Goal: Task Accomplishment & Management: Complete application form

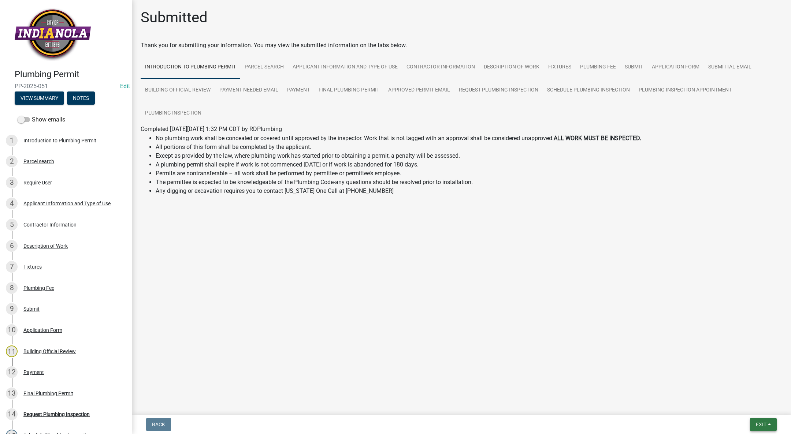
click at [760, 422] on span "Exit" at bounding box center [761, 425] width 11 height 6
click at [755, 406] on button "Save & Exit" at bounding box center [747, 406] width 59 height 18
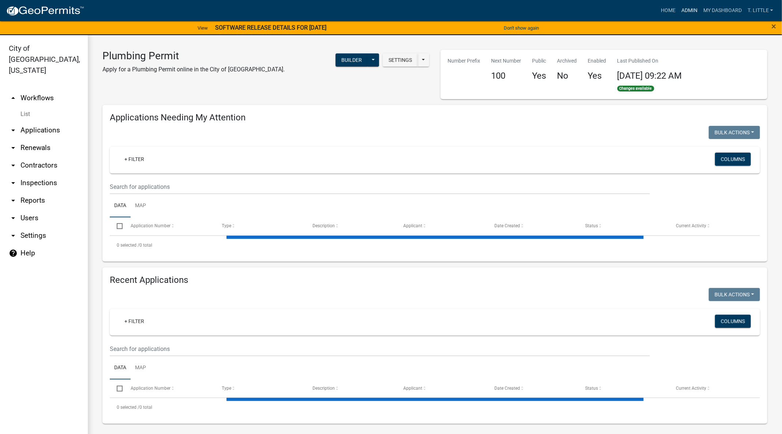
click at [681, 8] on link "Admin" at bounding box center [690, 11] width 22 height 14
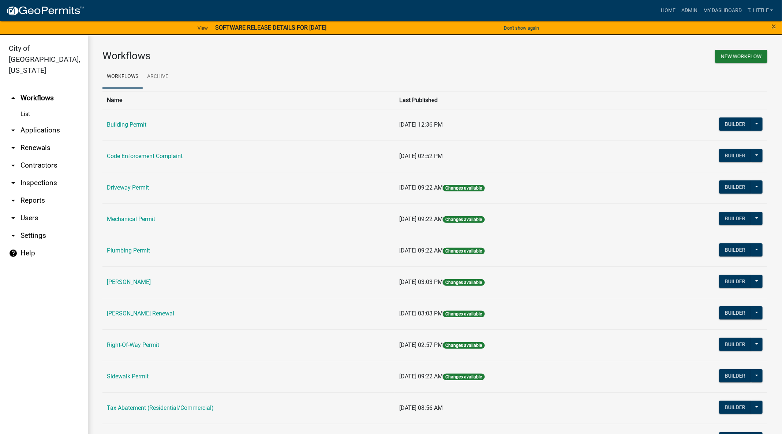
click at [133, 251] on link "Plumbing Permit" at bounding box center [128, 250] width 43 height 7
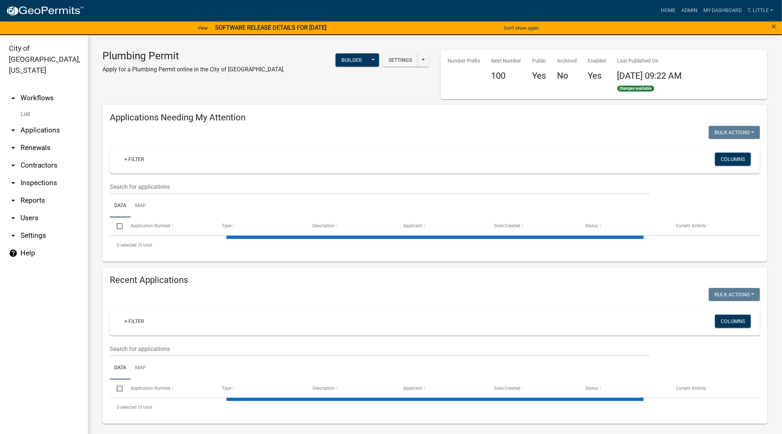
select select "3: 100"
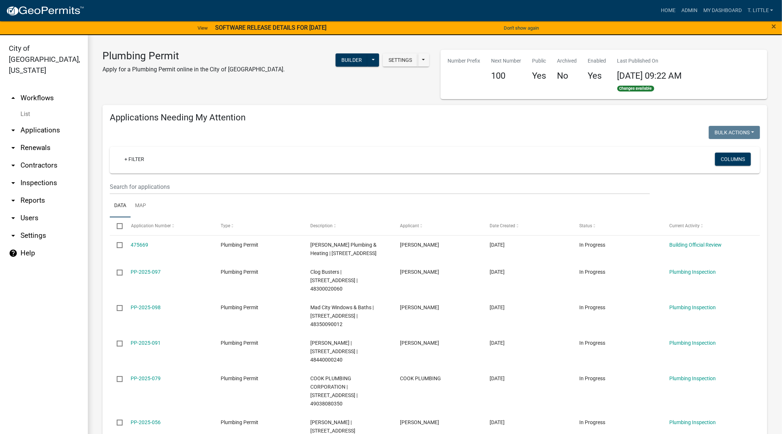
click at [146, 244] on link "475669" at bounding box center [140, 245] width 18 height 6
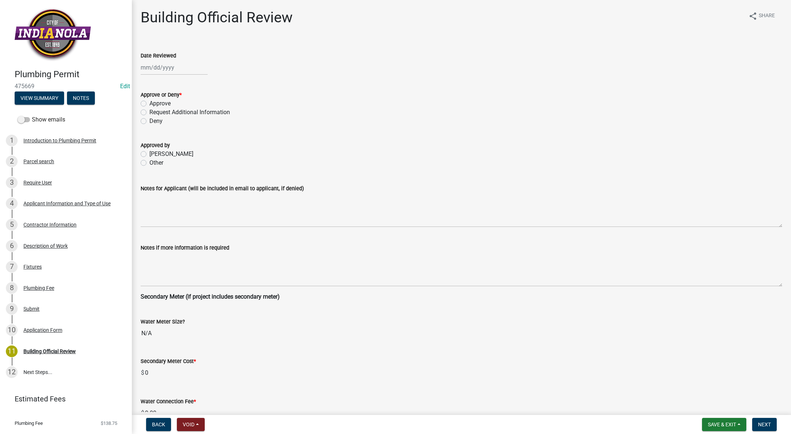
select select "9"
select select "2025"
click at [161, 66] on input "Date Reviewed" at bounding box center [174, 67] width 67 height 15
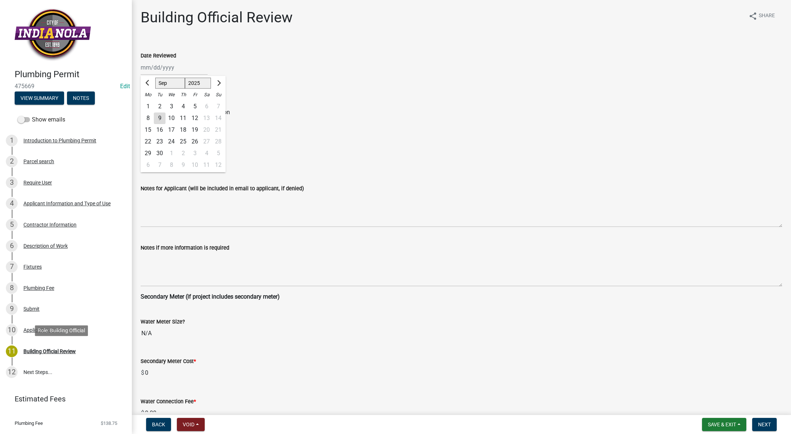
click at [33, 351] on div "Building Official Review" at bounding box center [49, 351] width 52 height 5
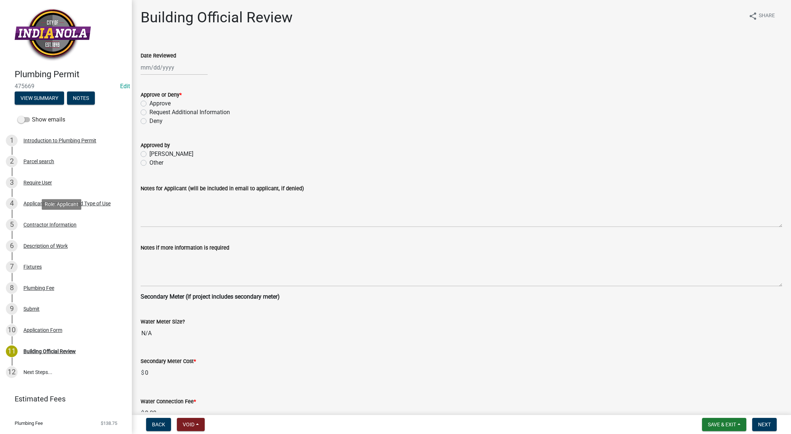
click at [47, 220] on div "5 Contractor Information" at bounding box center [63, 225] width 114 height 12
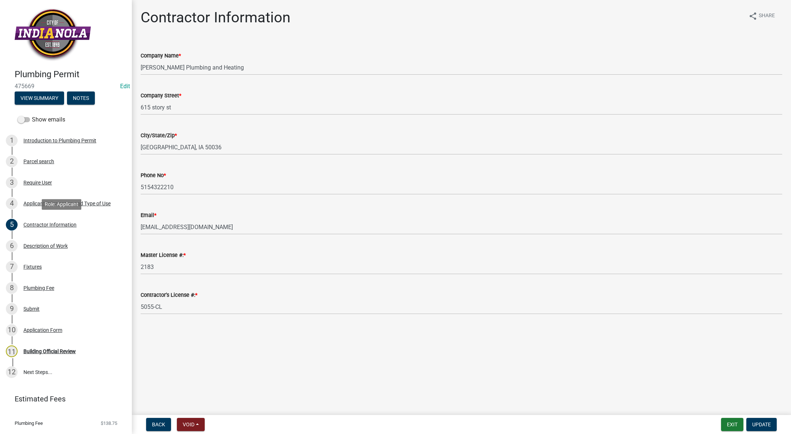
click at [49, 221] on div "5 Contractor Information" at bounding box center [63, 225] width 114 height 12
click at [41, 246] on div "Description of Work" at bounding box center [45, 245] width 44 height 5
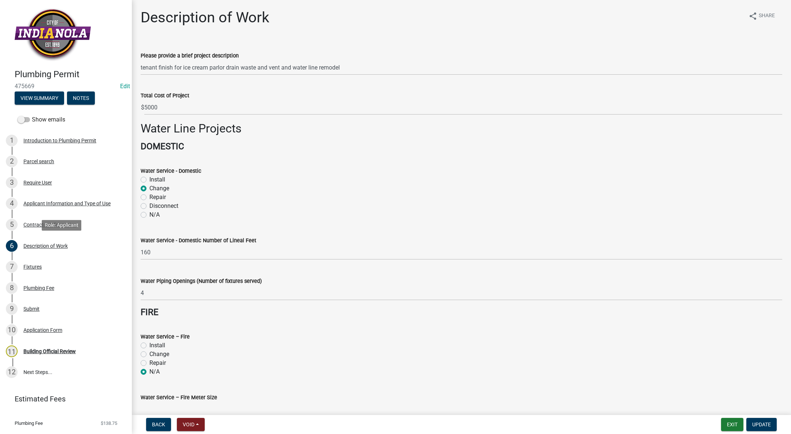
click at [37, 246] on div "Description of Work" at bounding box center [45, 245] width 44 height 5
click at [52, 224] on div "Contractor Information" at bounding box center [49, 224] width 53 height 5
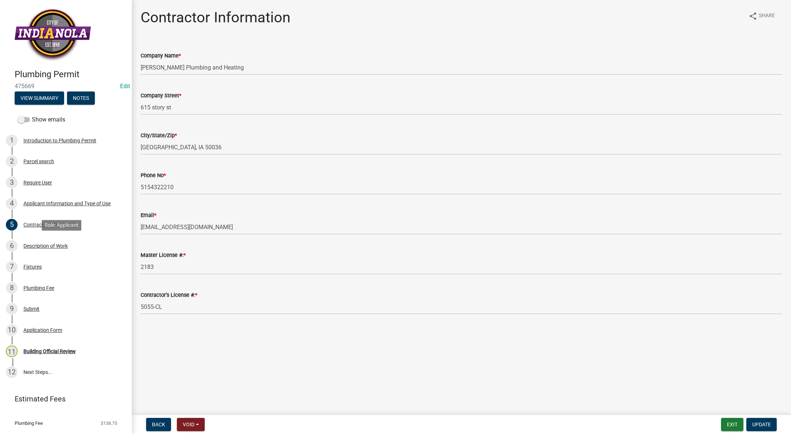
click at [60, 243] on div "Description of Work" at bounding box center [45, 245] width 44 height 5
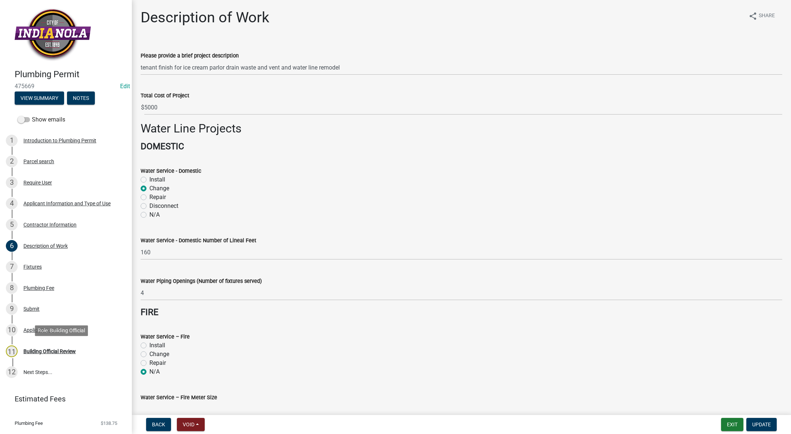
click at [53, 347] on div "11 Building Official Review" at bounding box center [63, 352] width 114 height 12
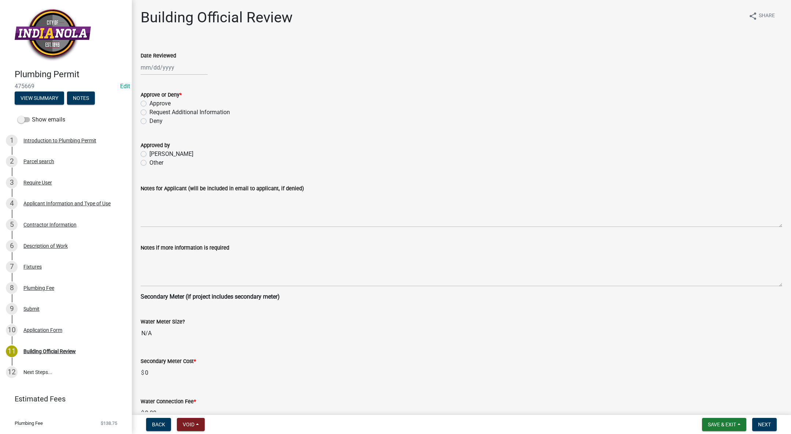
click at [153, 67] on div at bounding box center [174, 67] width 67 height 15
select select "9"
select select "2025"
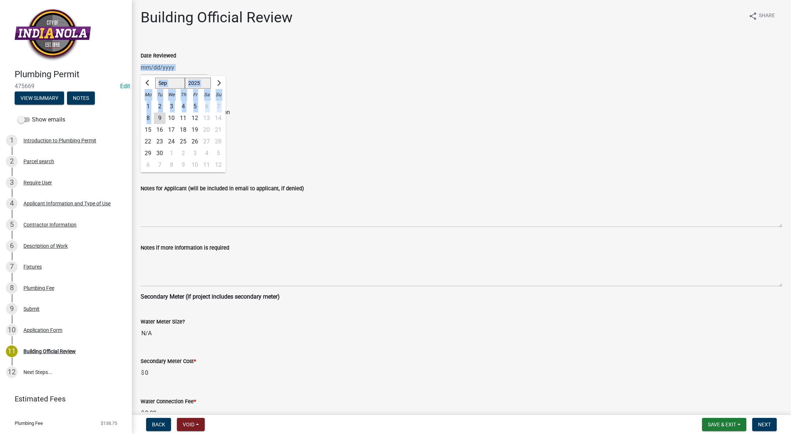
drag, startPoint x: 158, startPoint y: 115, endPoint x: 320, endPoint y: 69, distance: 168.3
click at [320, 69] on div "[PERSON_NAME] Feb Mar Apr [PERSON_NAME][DATE] Oct Nov [DATE] 1526 1527 1528 152…" at bounding box center [461, 67] width 641 height 15
